Goal: Communication & Community: Answer question/provide support

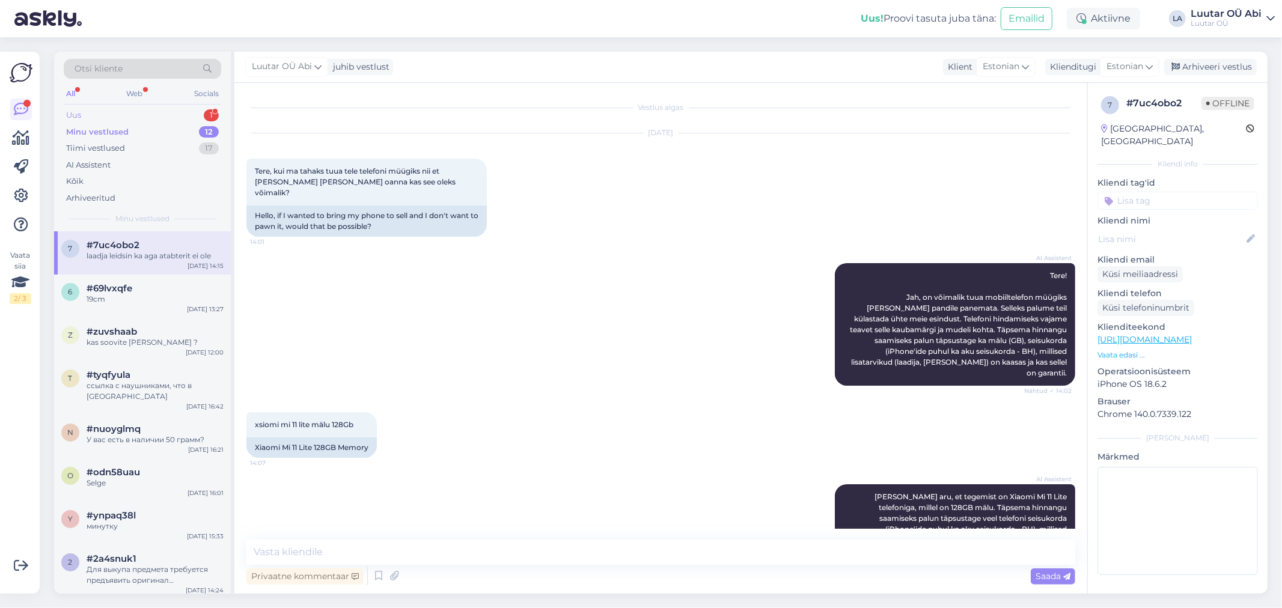
scroll to position [346, 0]
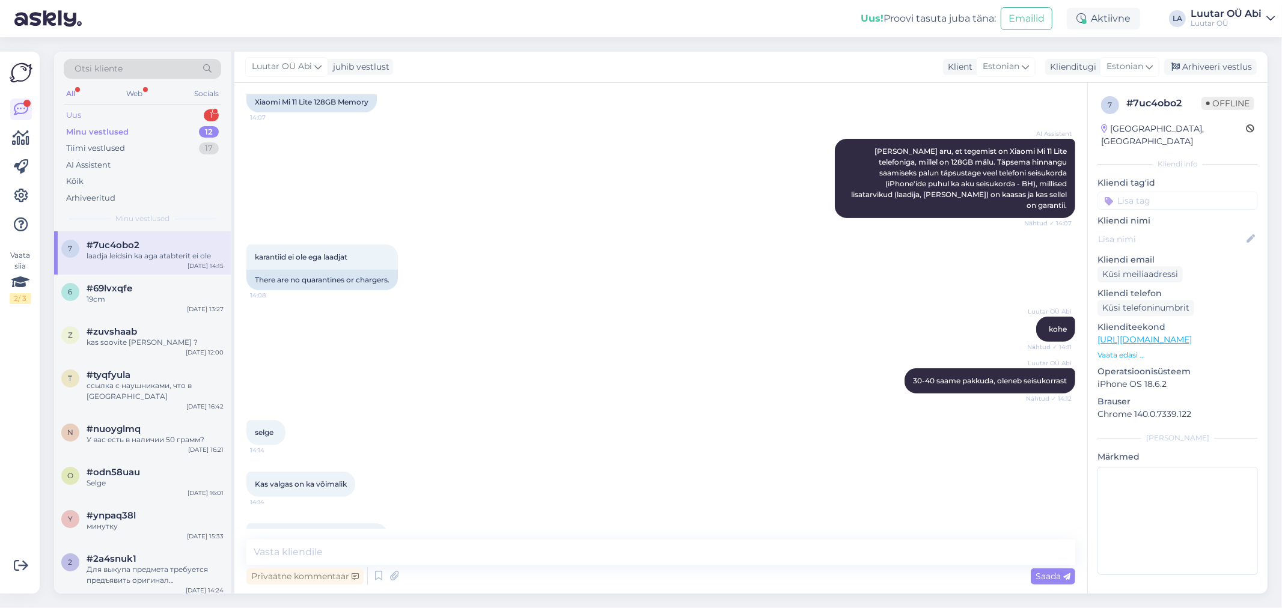
click at [175, 112] on div "Uus 1" at bounding box center [142, 115] width 157 height 17
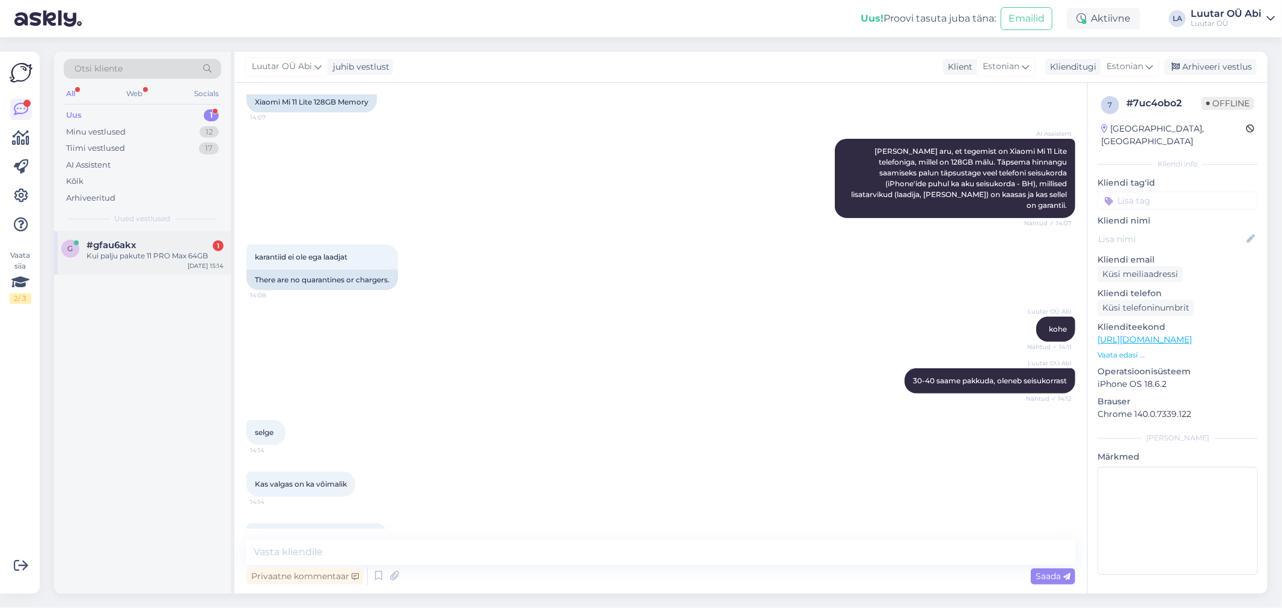
click at [177, 255] on div "Kui palju pakute 11 PRO Max 64GB" at bounding box center [155, 256] width 137 height 11
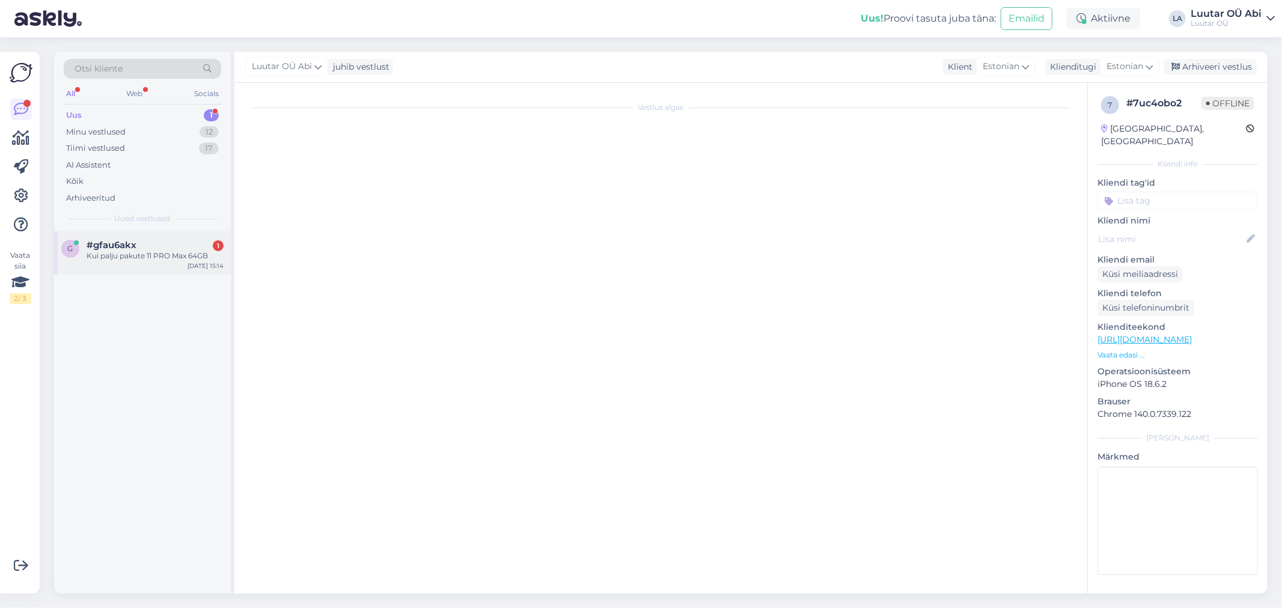
scroll to position [0, 0]
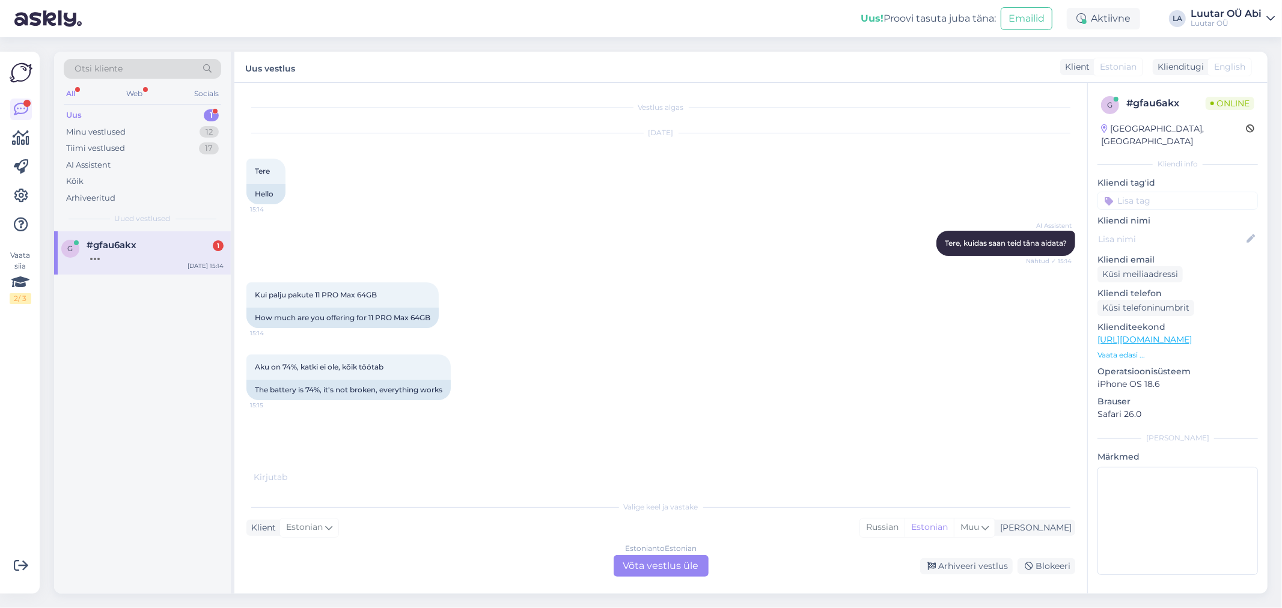
click at [149, 260] on div at bounding box center [155, 256] width 137 height 11
click at [656, 558] on div "Estonian to Estonian Võta vestlus üle" at bounding box center [661, 566] width 95 height 22
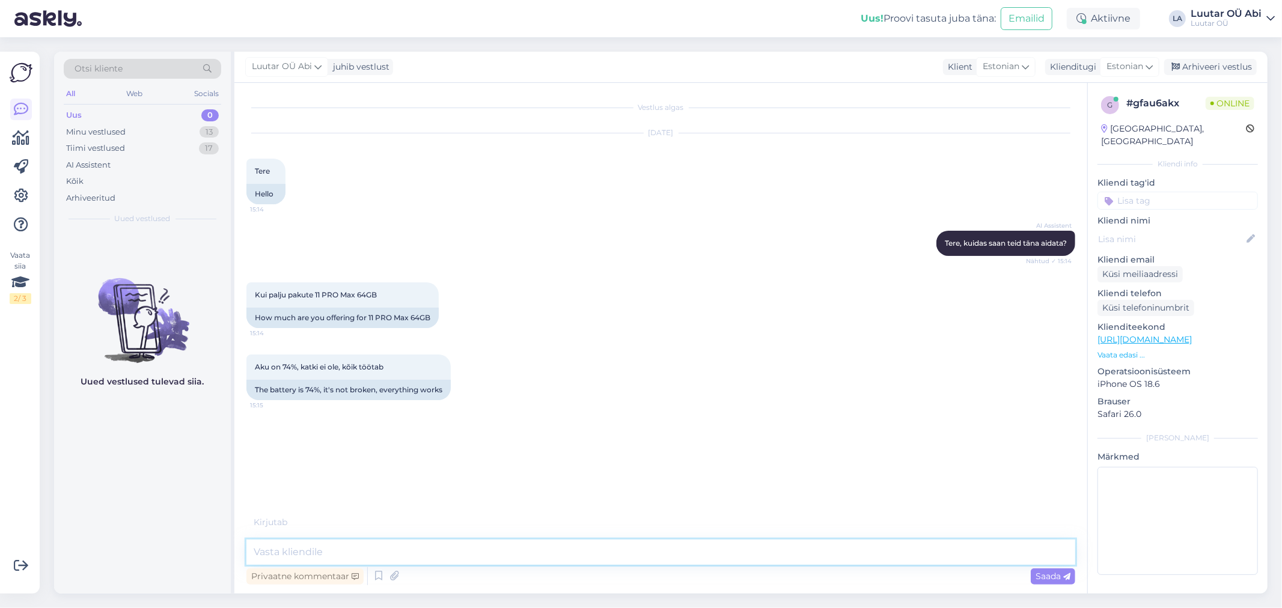
click at [642, 554] on textarea at bounding box center [660, 552] width 829 height 25
type textarea "Tere!"
type textarea "kahjuks sellise akuga me [PERSON_NAME]"
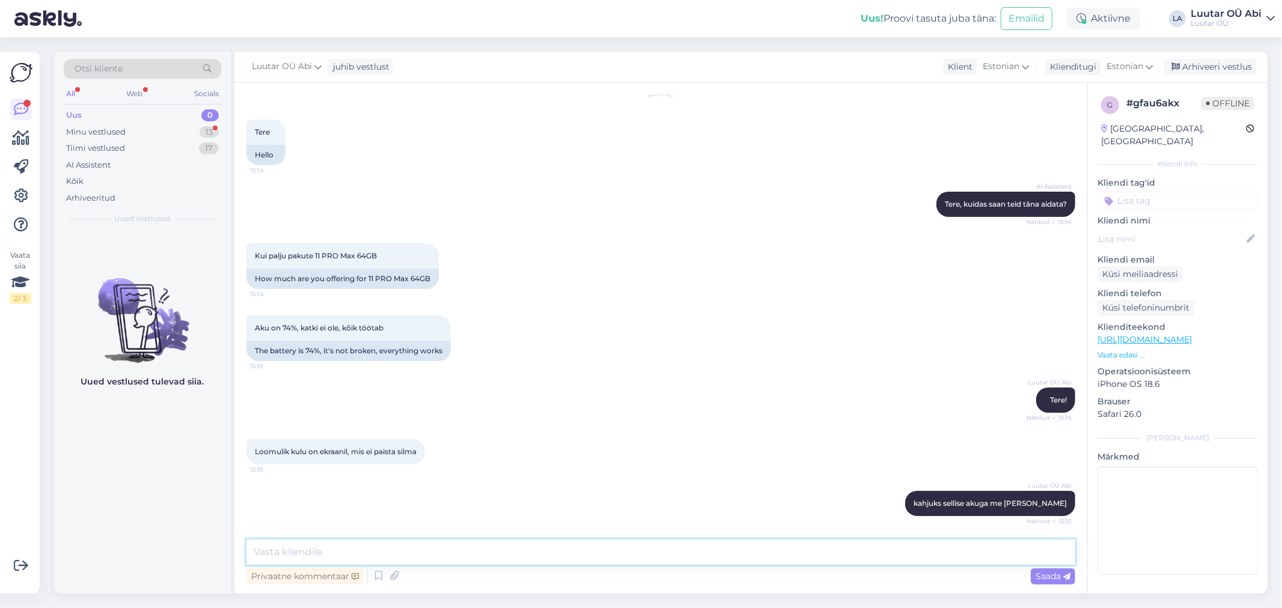
scroll to position [142, 0]
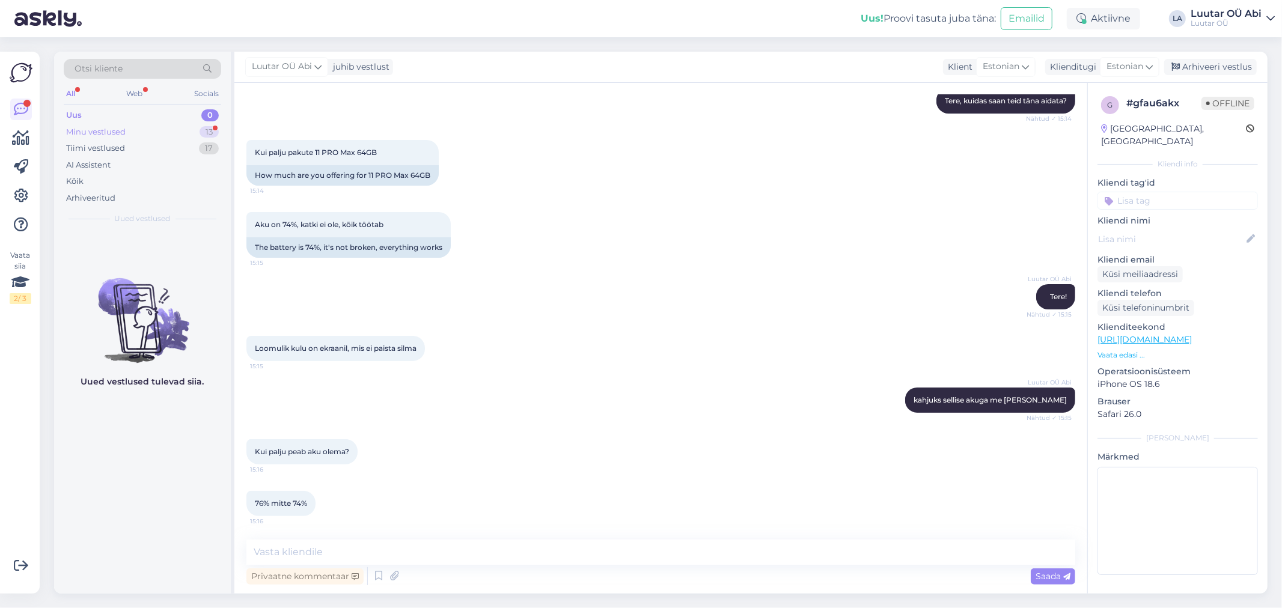
click at [145, 124] on div "Minu vestlused 13" at bounding box center [142, 132] width 157 height 17
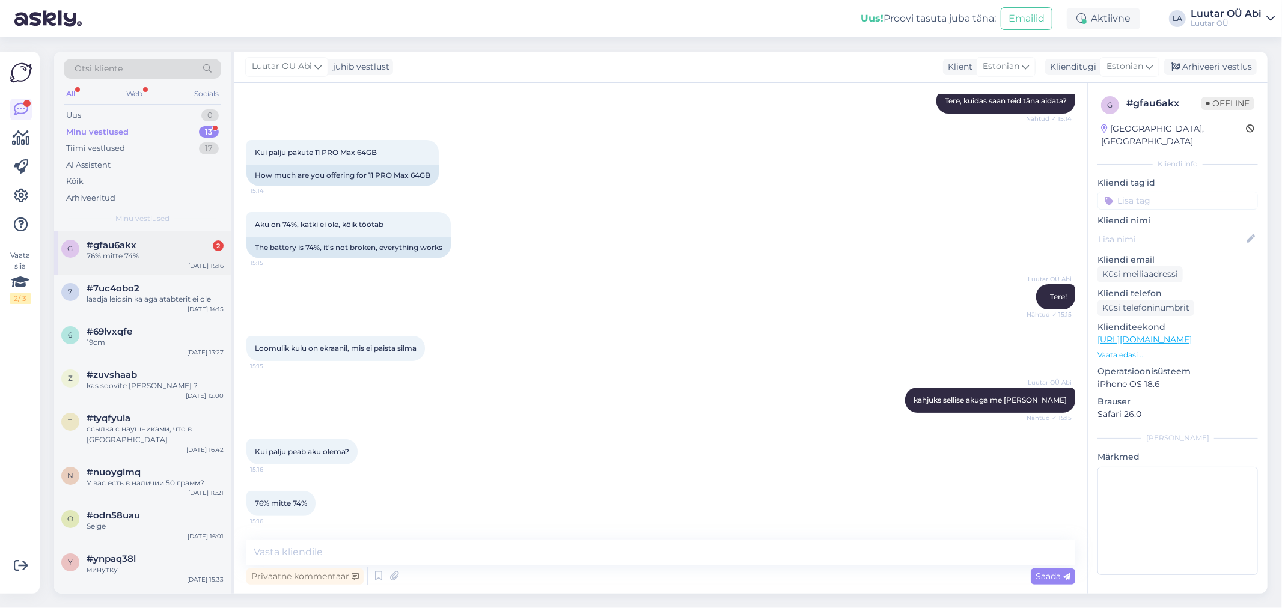
click at [150, 236] on div "g #gfau6akx 2 76% mitte 74% [DATE] 15:16" at bounding box center [142, 252] width 177 height 43
click at [462, 554] on textarea at bounding box center [660, 552] width 829 height 25
type textarea "ikka ei sobi"
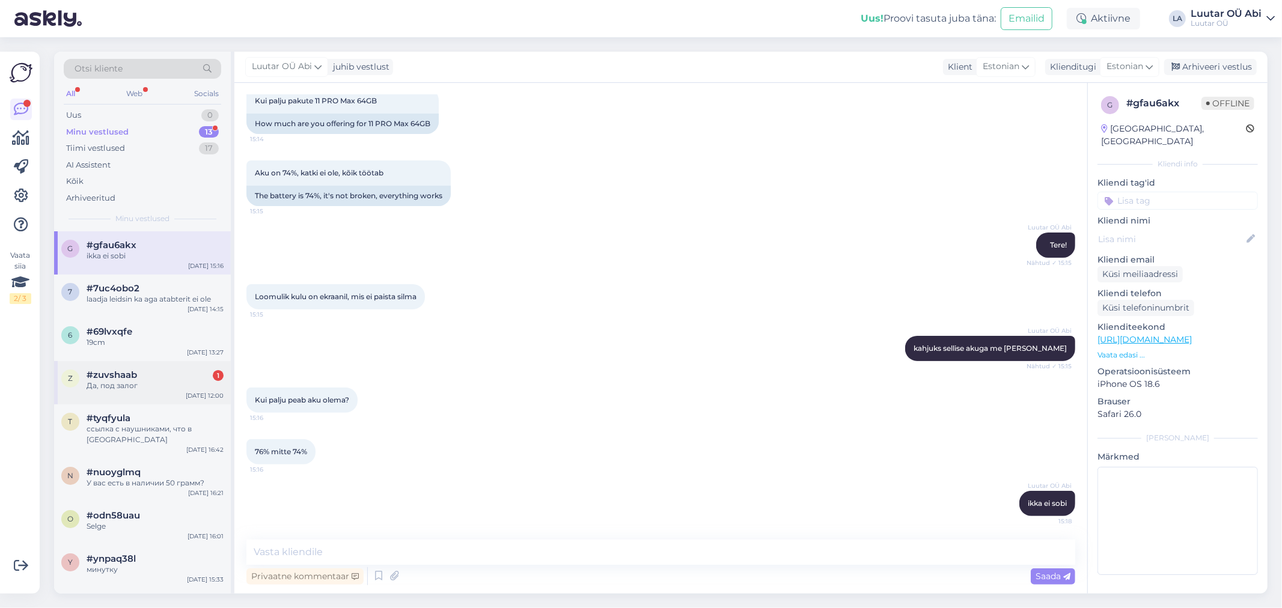
click at [128, 393] on div "z #zuvshaab 1 Да, под залог [DATE] 12:00" at bounding box center [142, 382] width 177 height 43
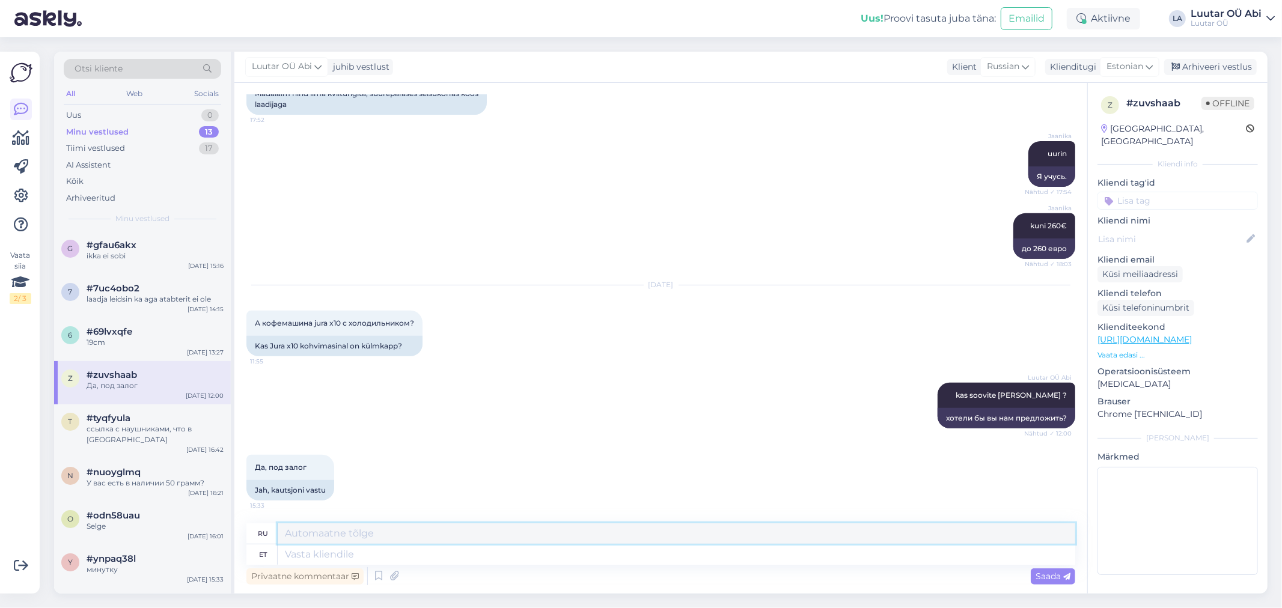
click at [400, 537] on textarea at bounding box center [677, 534] width 798 height 20
click at [406, 554] on textarea at bounding box center [677, 555] width 798 height 20
type textarea "külmkappi e"
type textarea "холодильник"
type textarea "külmkappi ei"
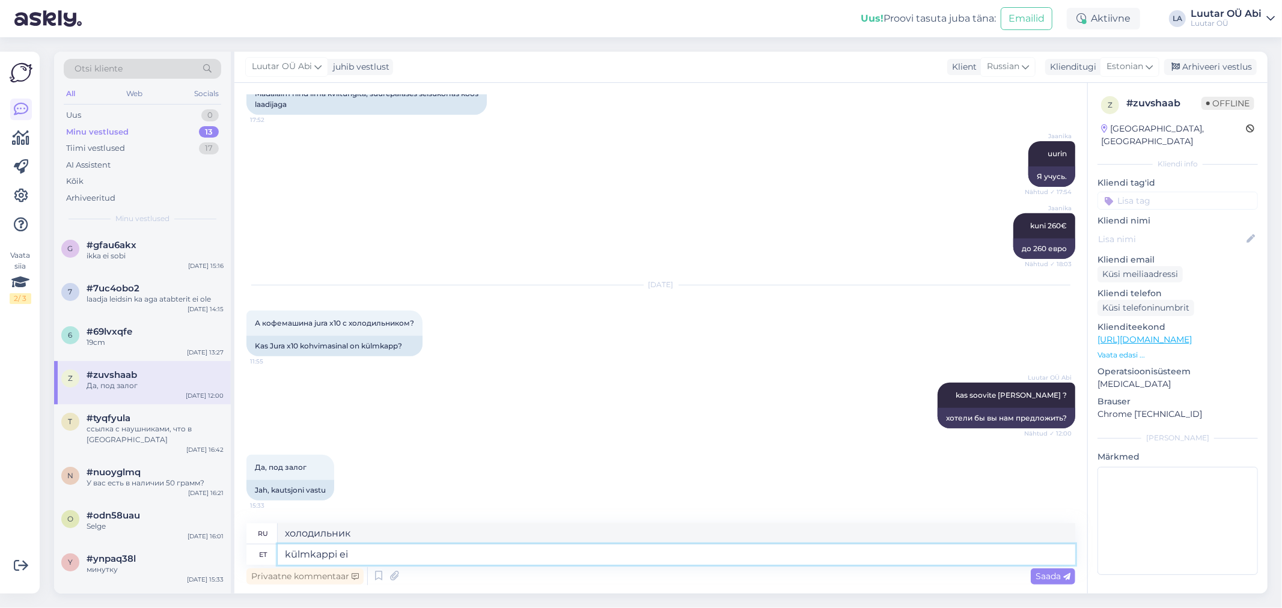
type textarea "нет холодильника"
type textarea "külmkappi [PERSON_NAME]"
type textarea "Я не беру холодильник."
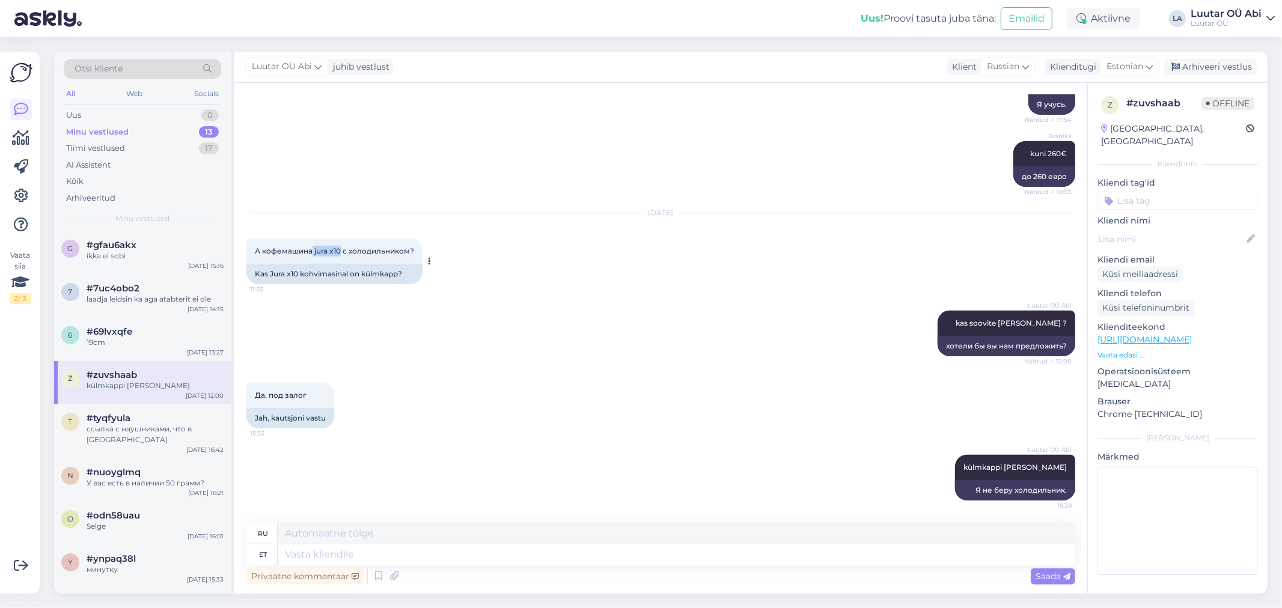
drag, startPoint x: 313, startPoint y: 249, endPoint x: 340, endPoint y: 249, distance: 27.0
click at [340, 249] on span "А кофемашина jura x10 с холодильником?" at bounding box center [334, 250] width 159 height 9
copy span "jura x10"
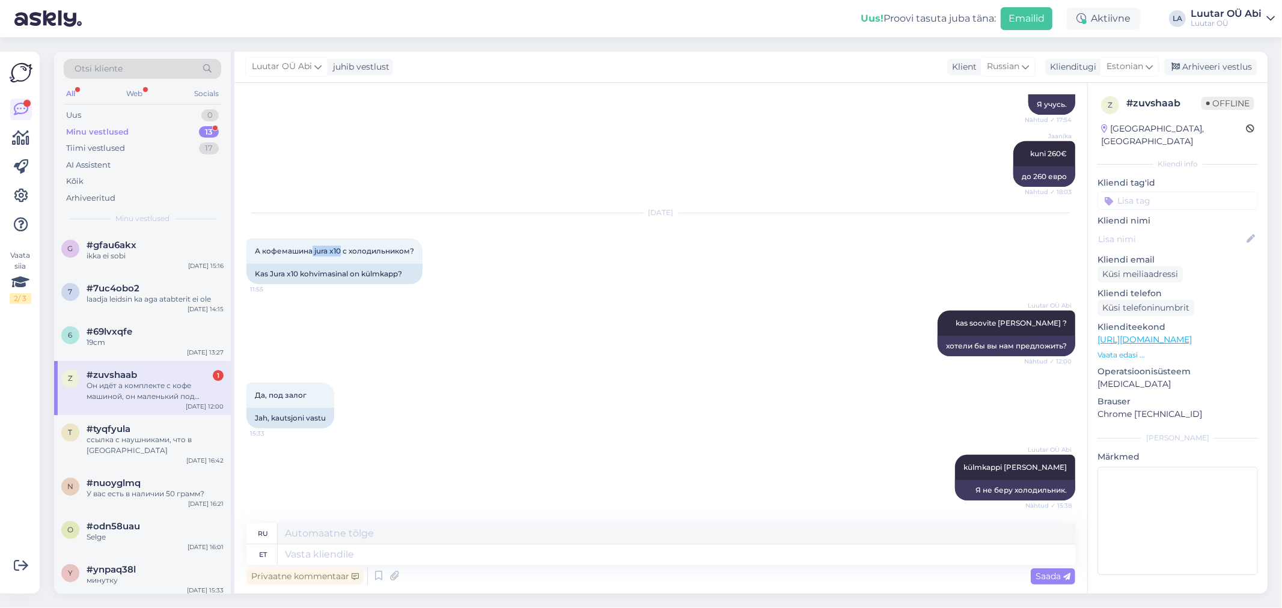
scroll to position [531, 0]
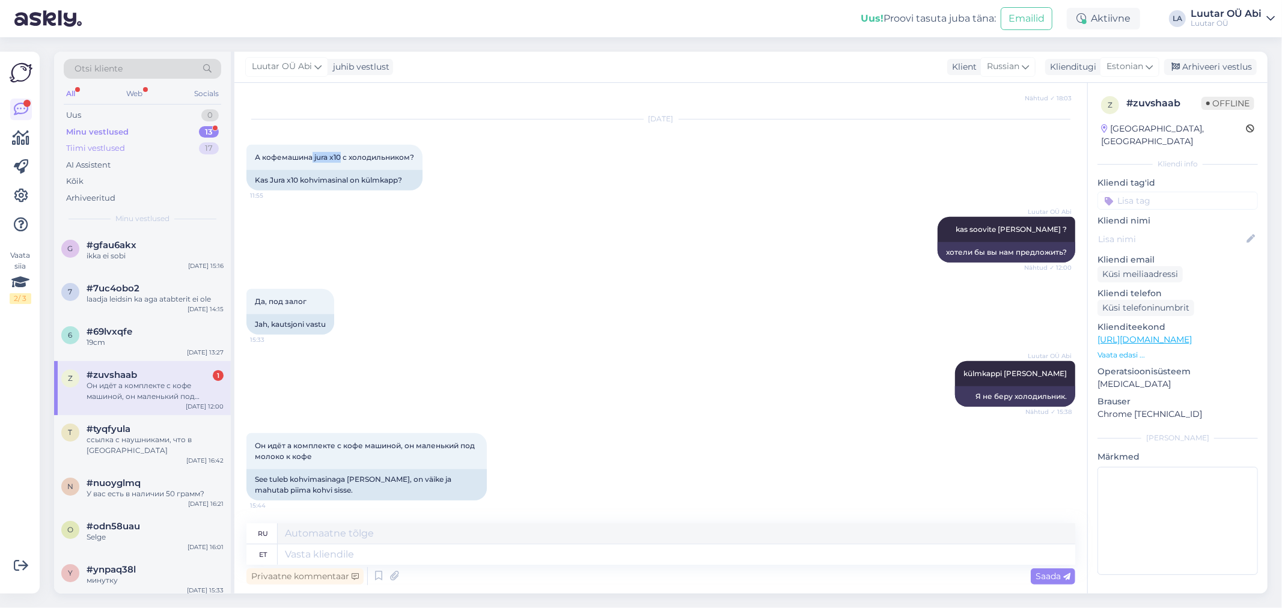
drag, startPoint x: 188, startPoint y: 149, endPoint x: 184, endPoint y: 139, distance: 10.3
click at [185, 147] on div "Tiimi vestlused 17" at bounding box center [142, 148] width 157 height 17
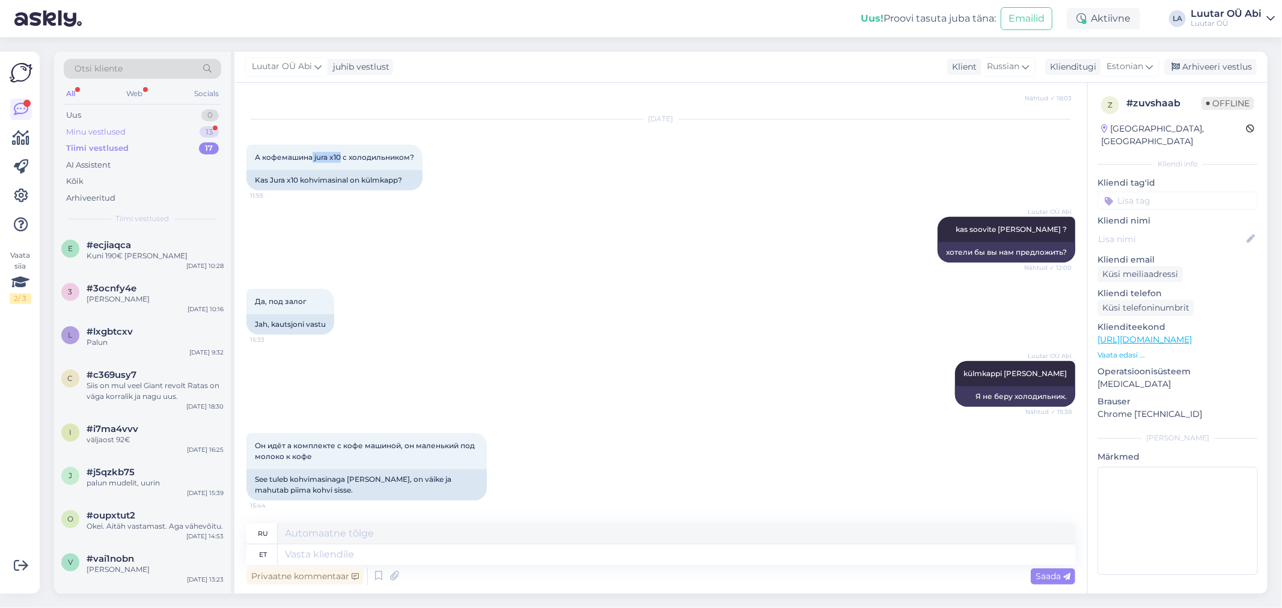
click at [179, 128] on div "Minu vestlused 13" at bounding box center [142, 132] width 157 height 17
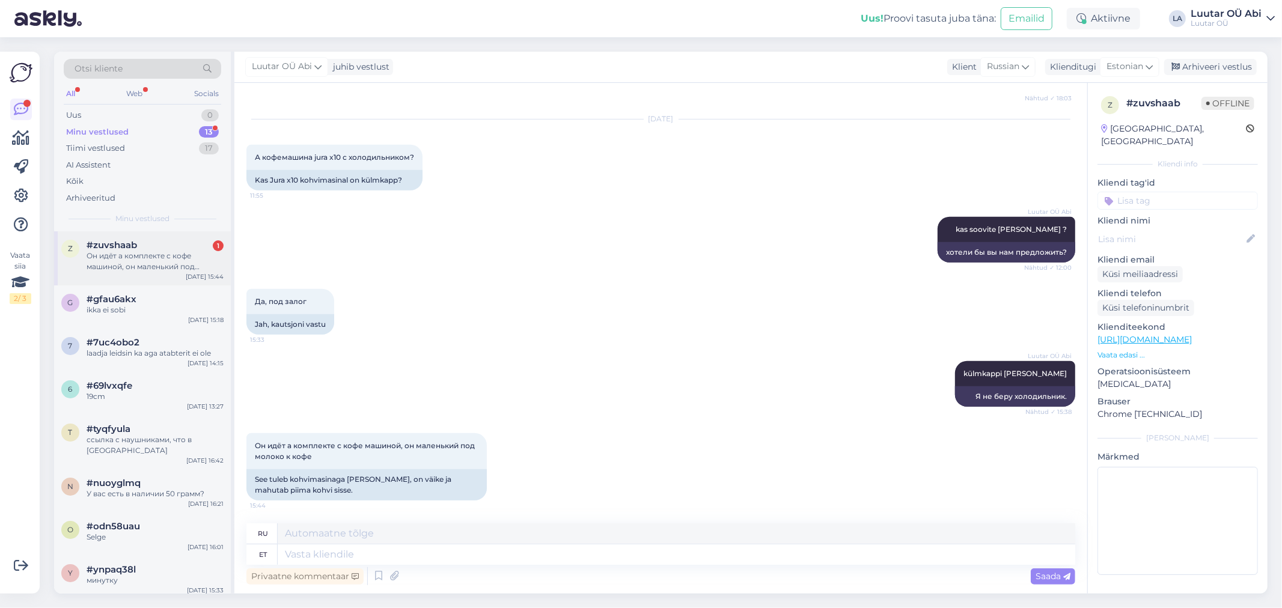
click at [180, 267] on div "Он идёт а комплекте с кофе машиной, он маленький под молоко к кофе" at bounding box center [155, 262] width 137 height 22
click at [513, 555] on textarea at bounding box center [677, 555] width 798 height 20
type textarea "saatke"
type textarea "отправлять"
type textarea "saatke palun"
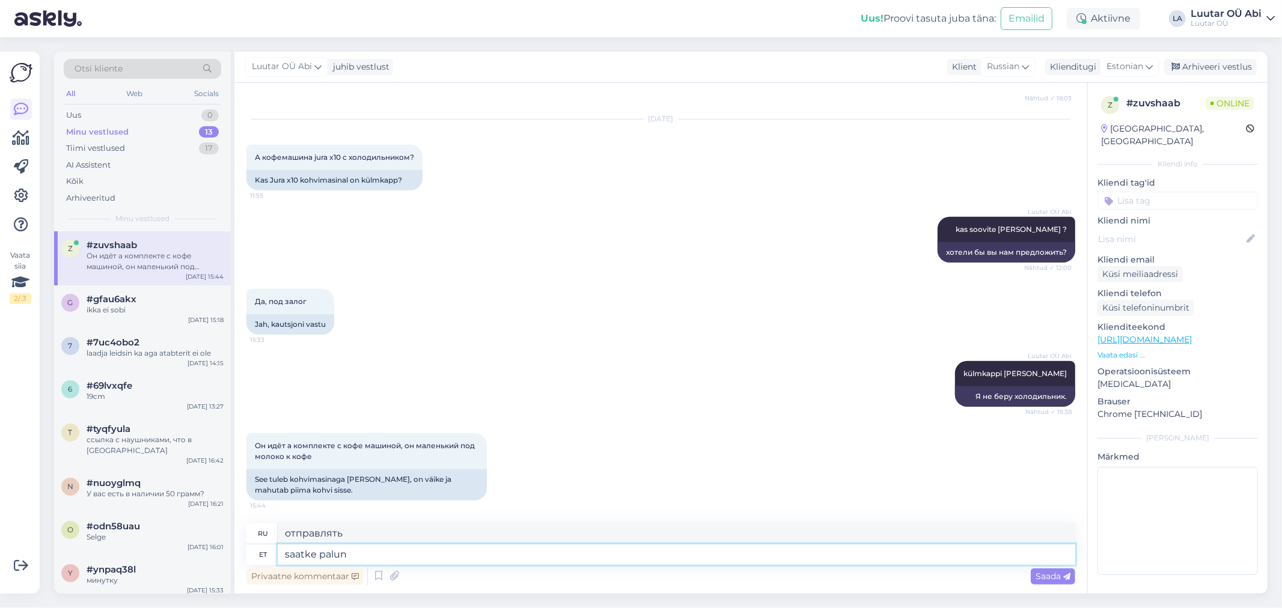
type textarea "Пожалуйста, отправьте"
type textarea "saatke palun ko"
type textarea "пожалуйста, пришлите мне"
type textarea "saatke palun"
type textarea "Пожалуйста, отправьте"
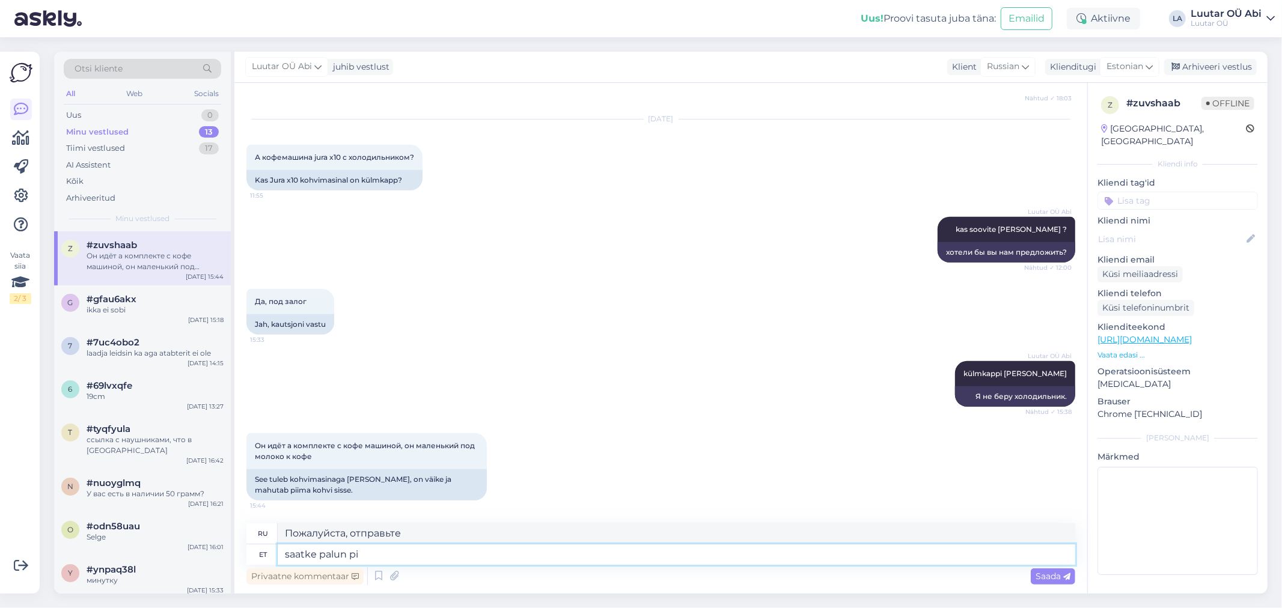
type textarea "saatke palun pil"
type textarea "пожалуйста, отправьте фотографию"
type textarea "saatke palun pildid"
type textarea "пожалуйста, отправьте фотографии"
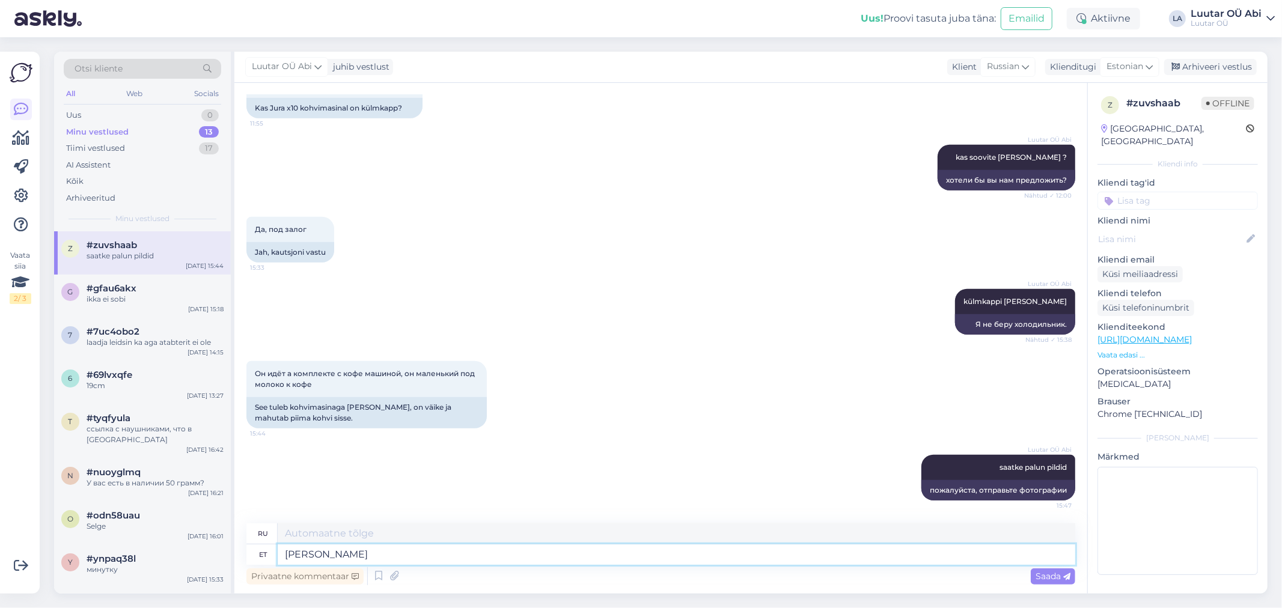
type textarea "hindas"
type textarea "оценил"
type textarea "[PERSON_NAME]"
type textarea "цена"
type textarea "hindame"
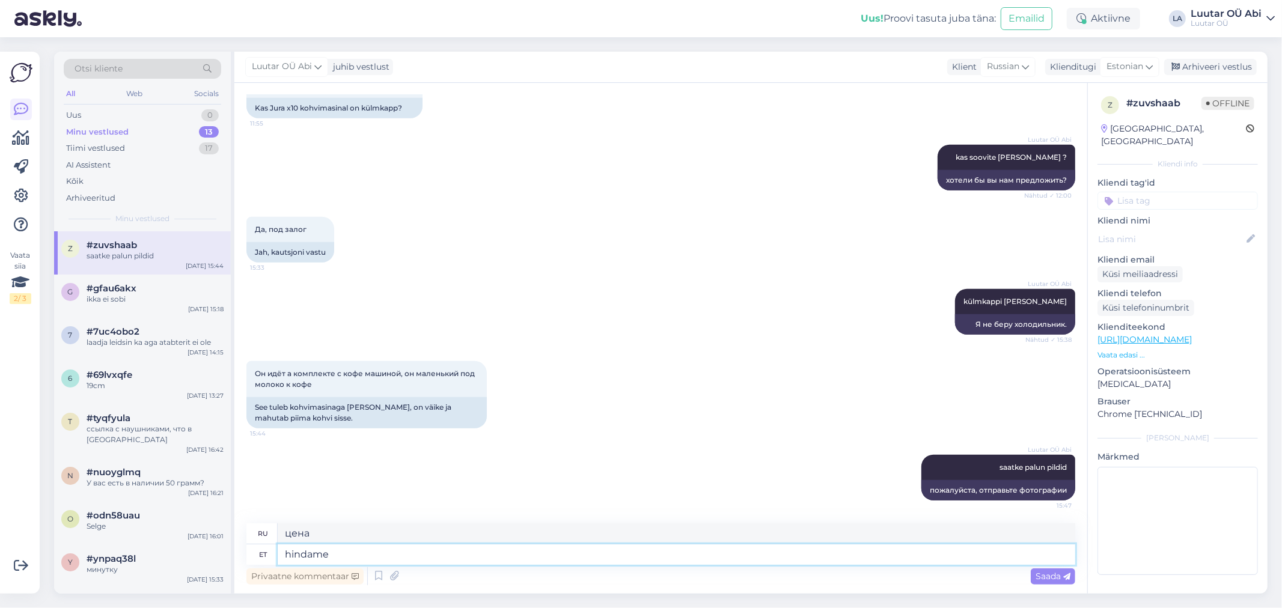
type textarea "мы ценим"
type textarea "h"
click at [649, 192] on div "Luutar [PERSON_NAME] kas soovite meile pakkuda ? Nähtud ✓ 12:00 хотели бы вы на…" at bounding box center [660, 168] width 829 height 72
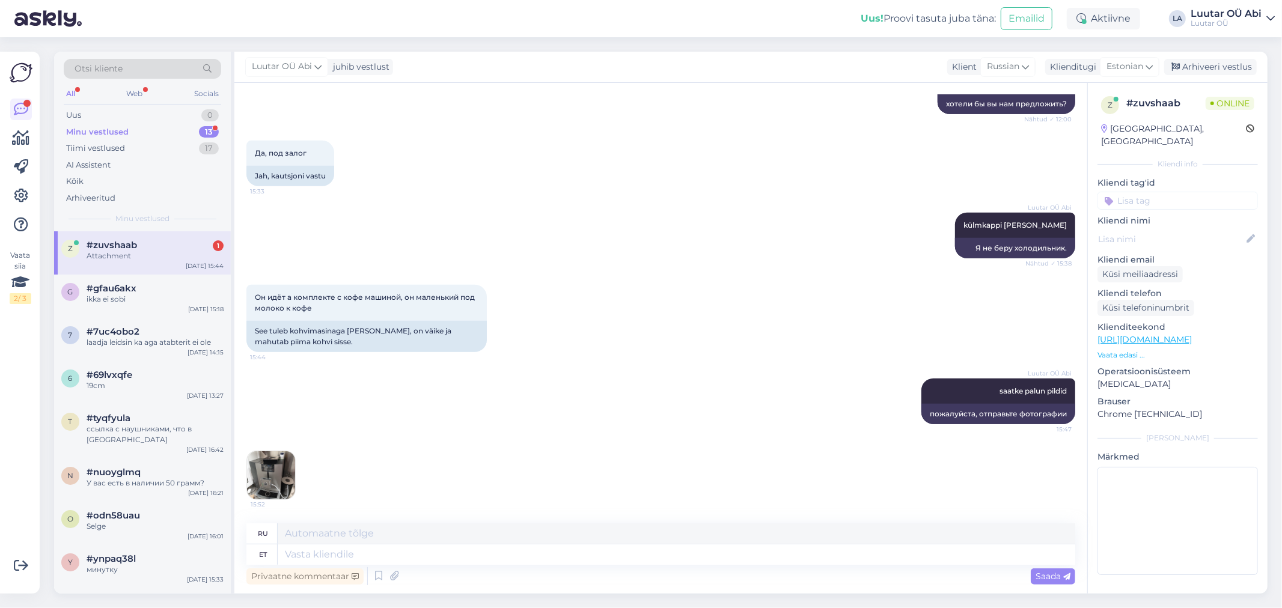
click at [286, 475] on img at bounding box center [271, 475] width 48 height 48
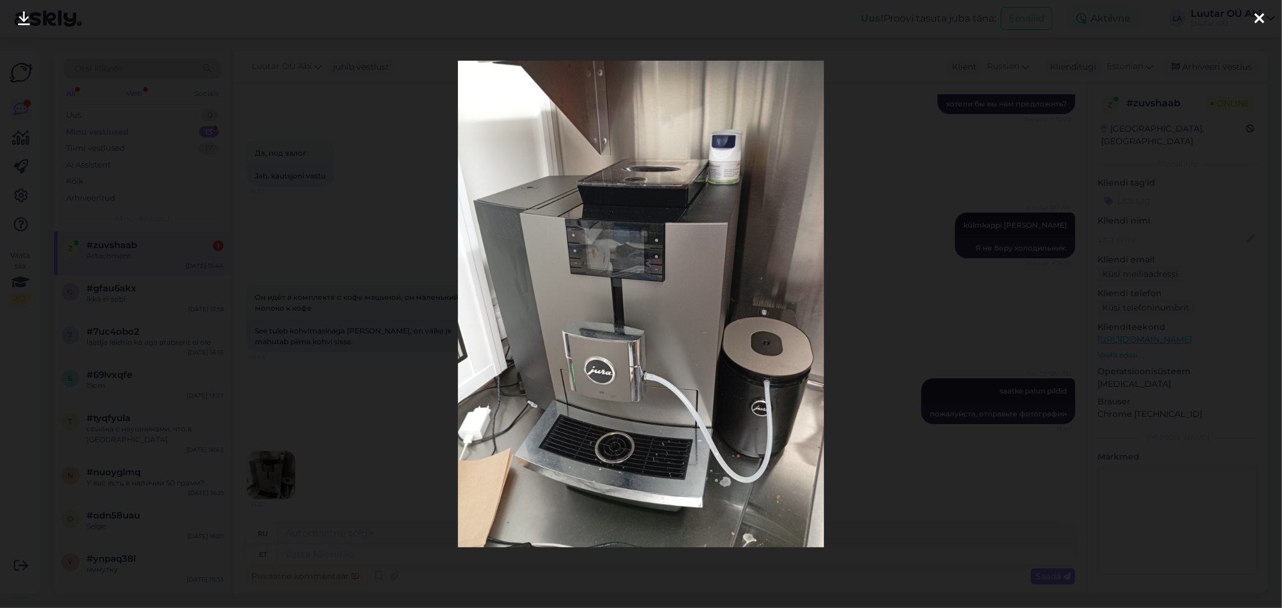
click at [27, 21] on icon at bounding box center [24, 19] width 12 height 16
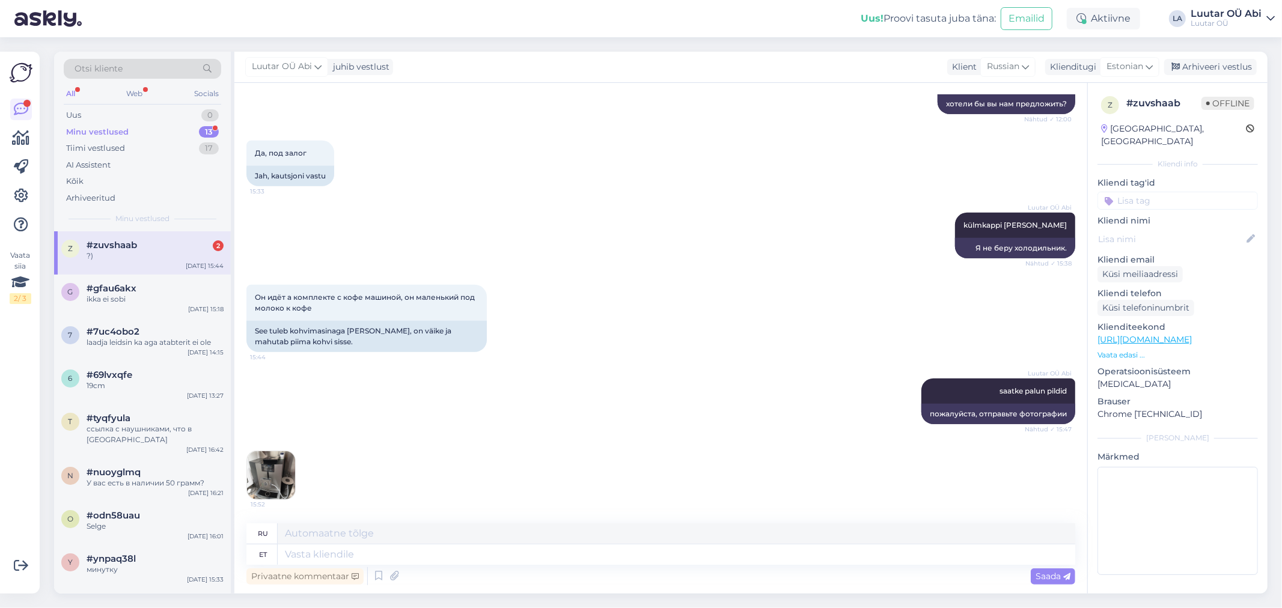
scroll to position [751, 0]
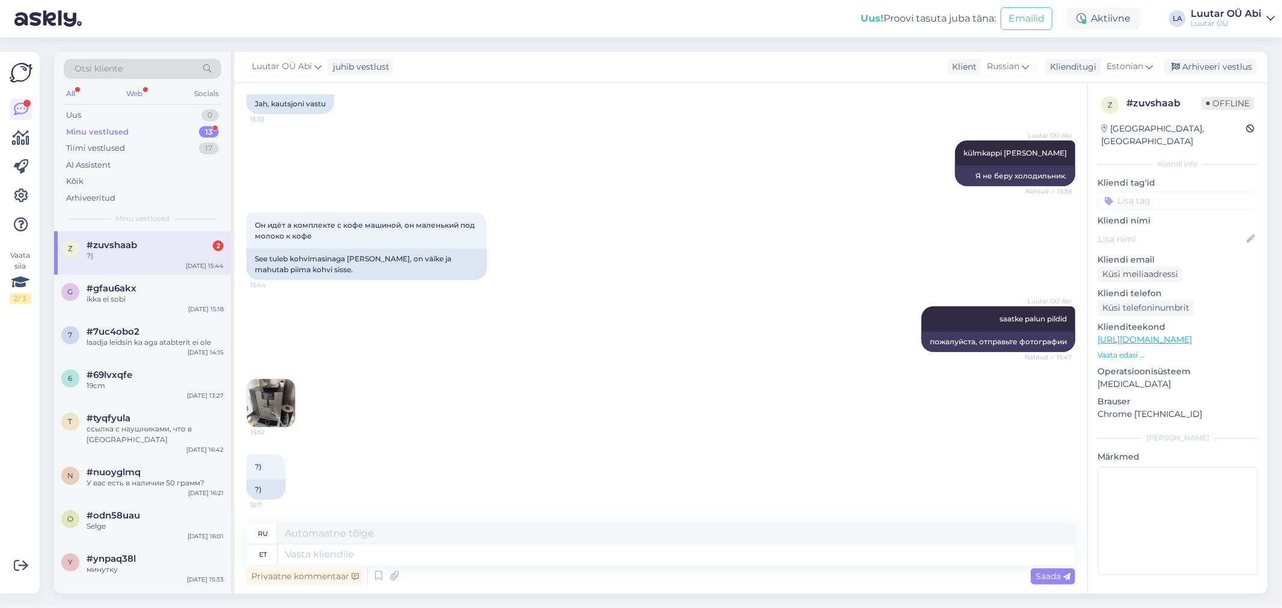
click at [193, 254] on div "?)" at bounding box center [155, 256] width 137 height 11
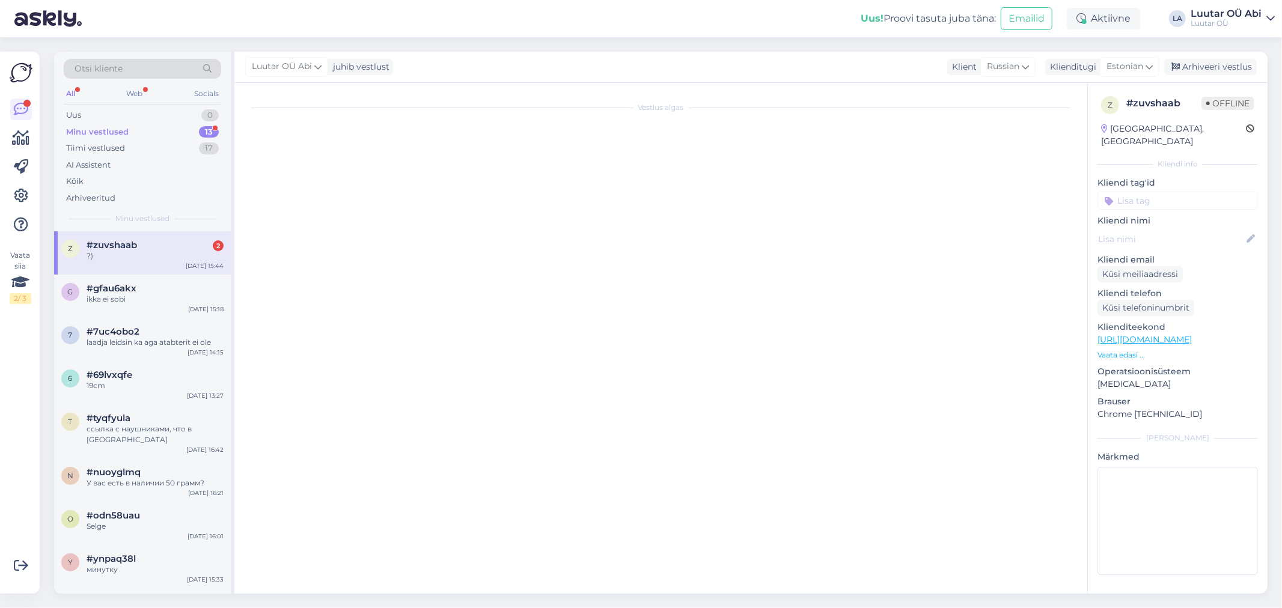
scroll to position [0, 0]
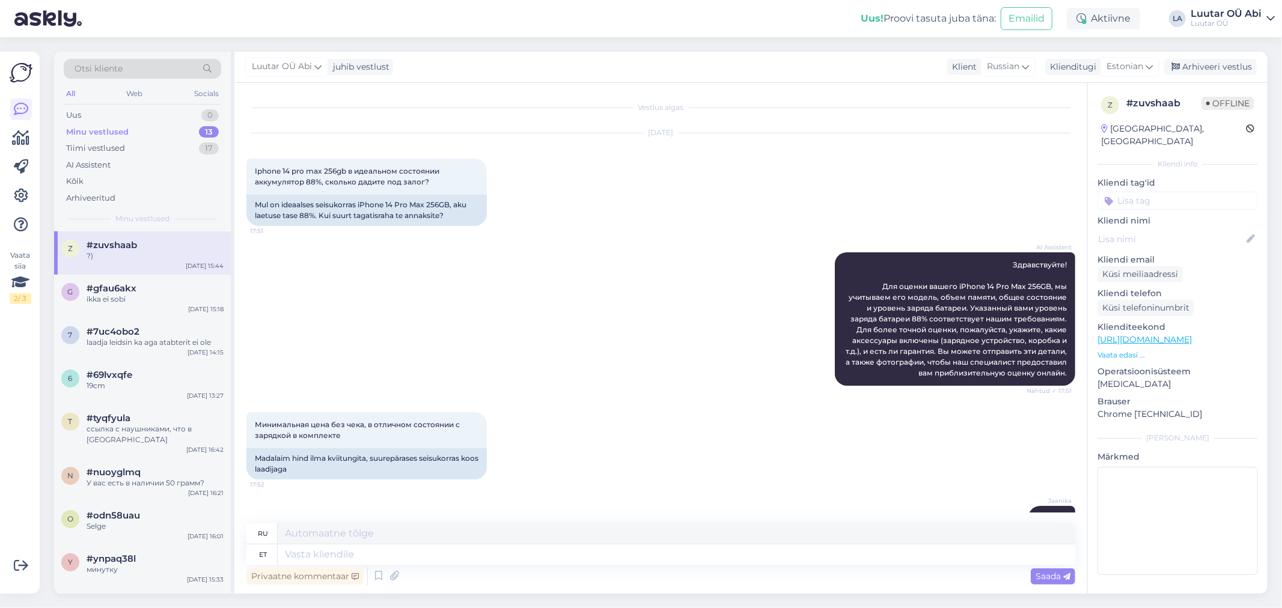
click at [164, 249] on div "#zuvshaab" at bounding box center [155, 245] width 137 height 11
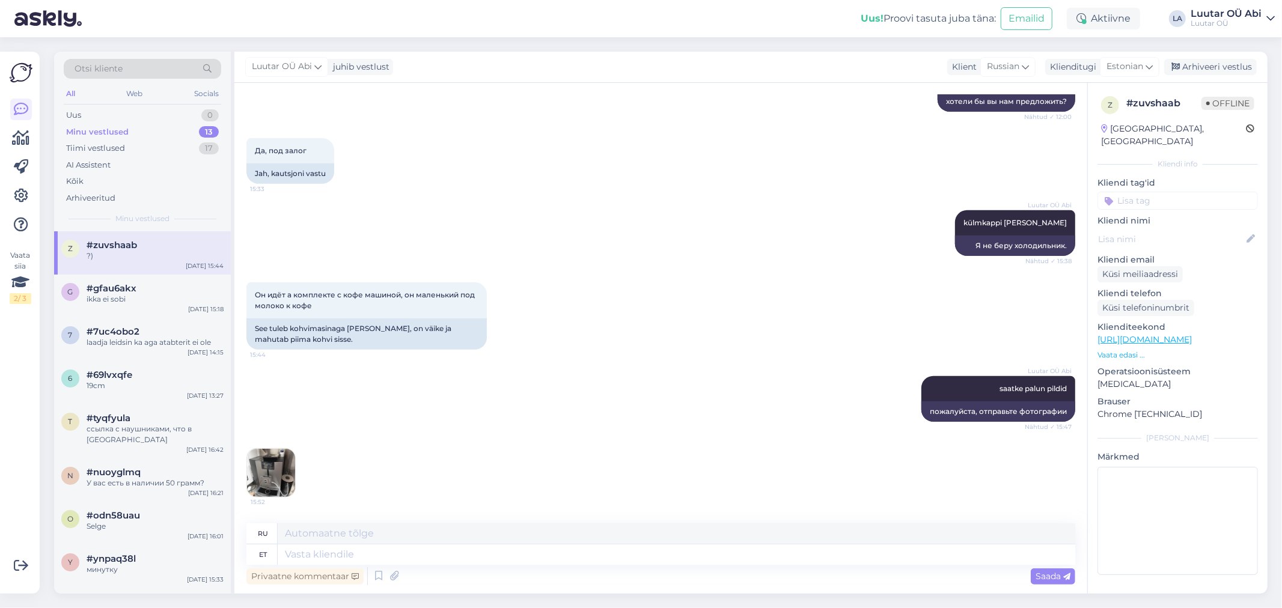
scroll to position [751, 0]
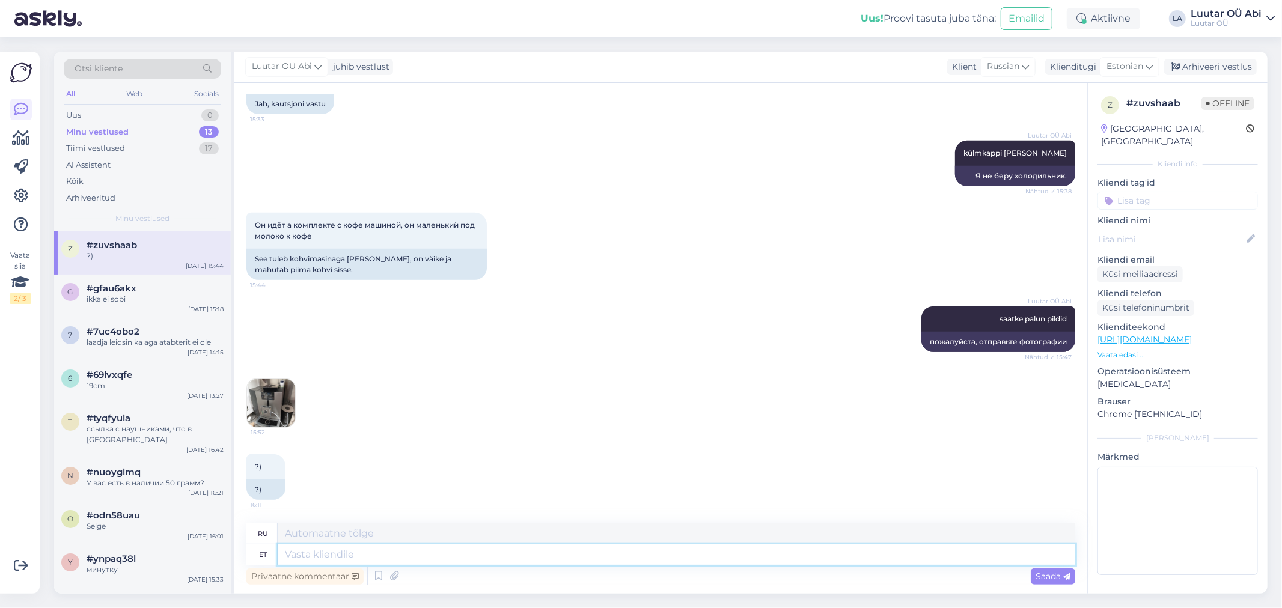
click at [428, 546] on textarea at bounding box center [677, 555] width 798 height 20
type textarea "kuni"
type textarea "до"
type textarea "kuni 300"
type textarea "до 300"
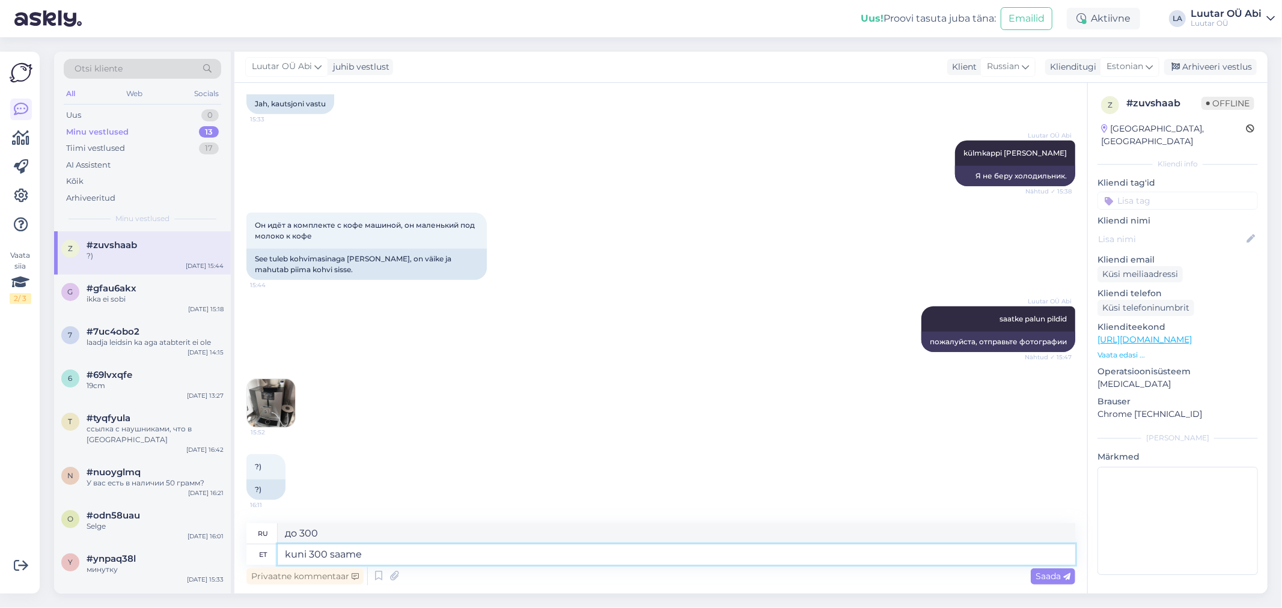
type textarea "kuni 300 saame"
type textarea "до 300 мы можем"
type textarea "kuni 300 saame pakkuda"
type textarea "мы можем предложить до 300"
